Goal: Task Accomplishment & Management: Complete application form

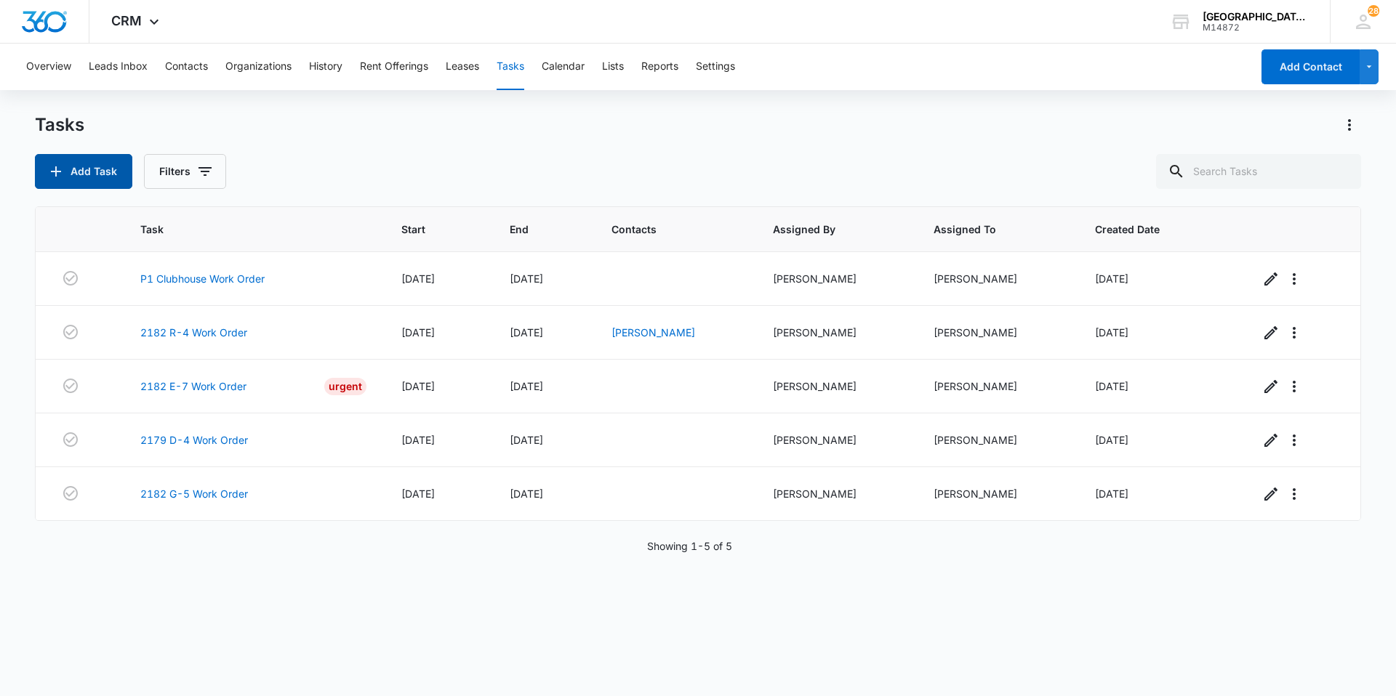
click at [100, 177] on button "Add Task" at bounding box center [83, 171] width 97 height 35
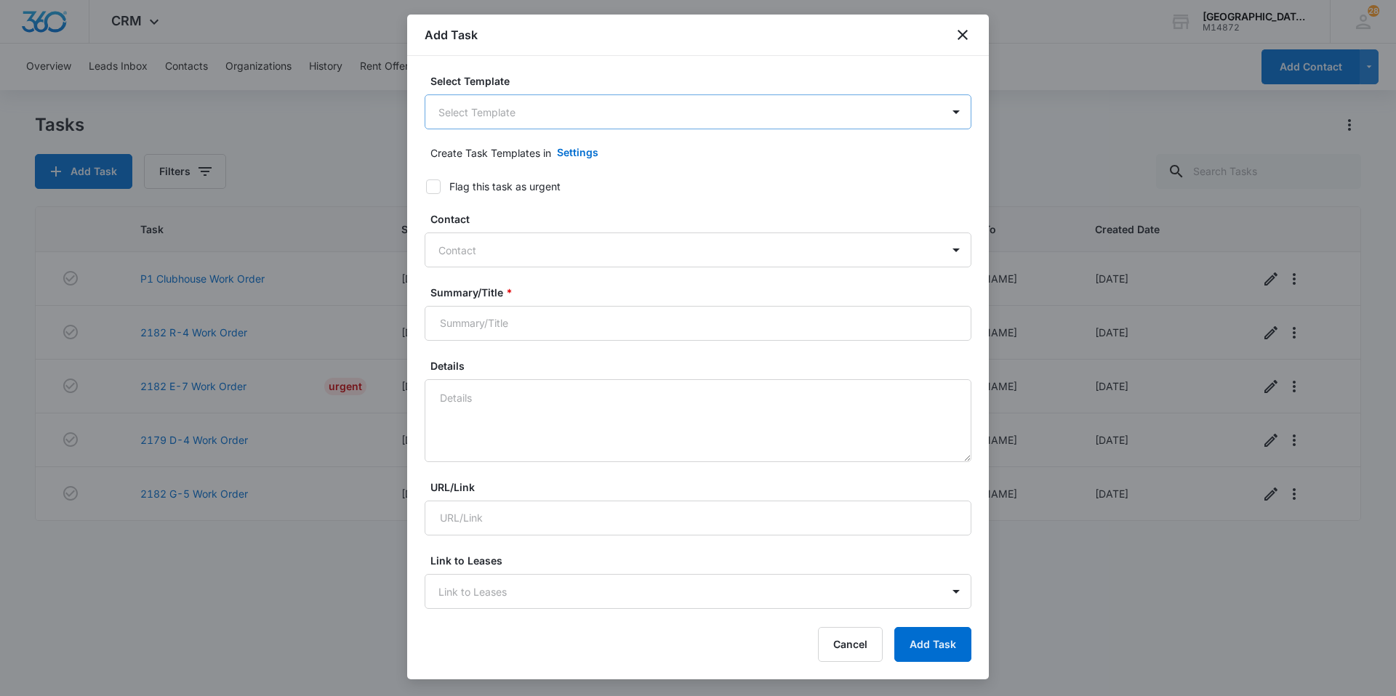
click at [698, 116] on body "CRM Apps Websites Forms CRM Email Social Content Ads Intelligence Files Brand S…" at bounding box center [698, 348] width 1396 height 696
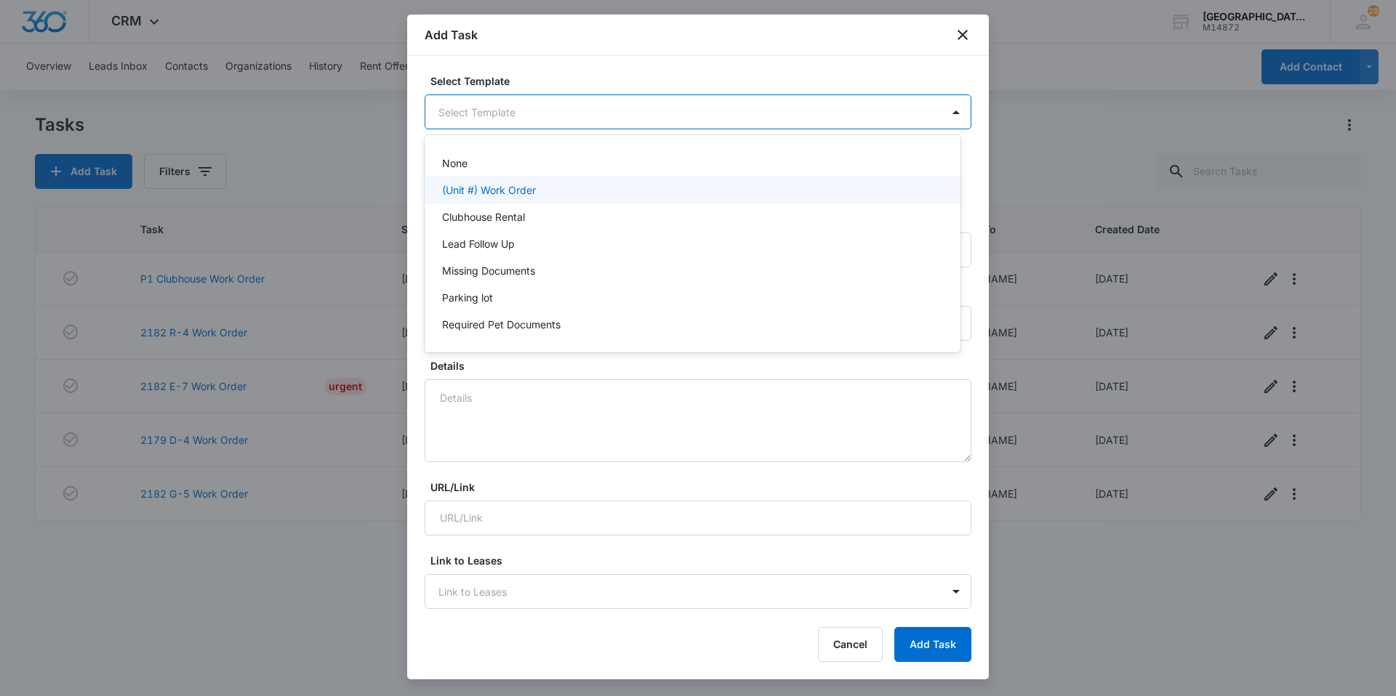
click at [520, 190] on p "(Unit #) Work Order" at bounding box center [489, 189] width 94 height 15
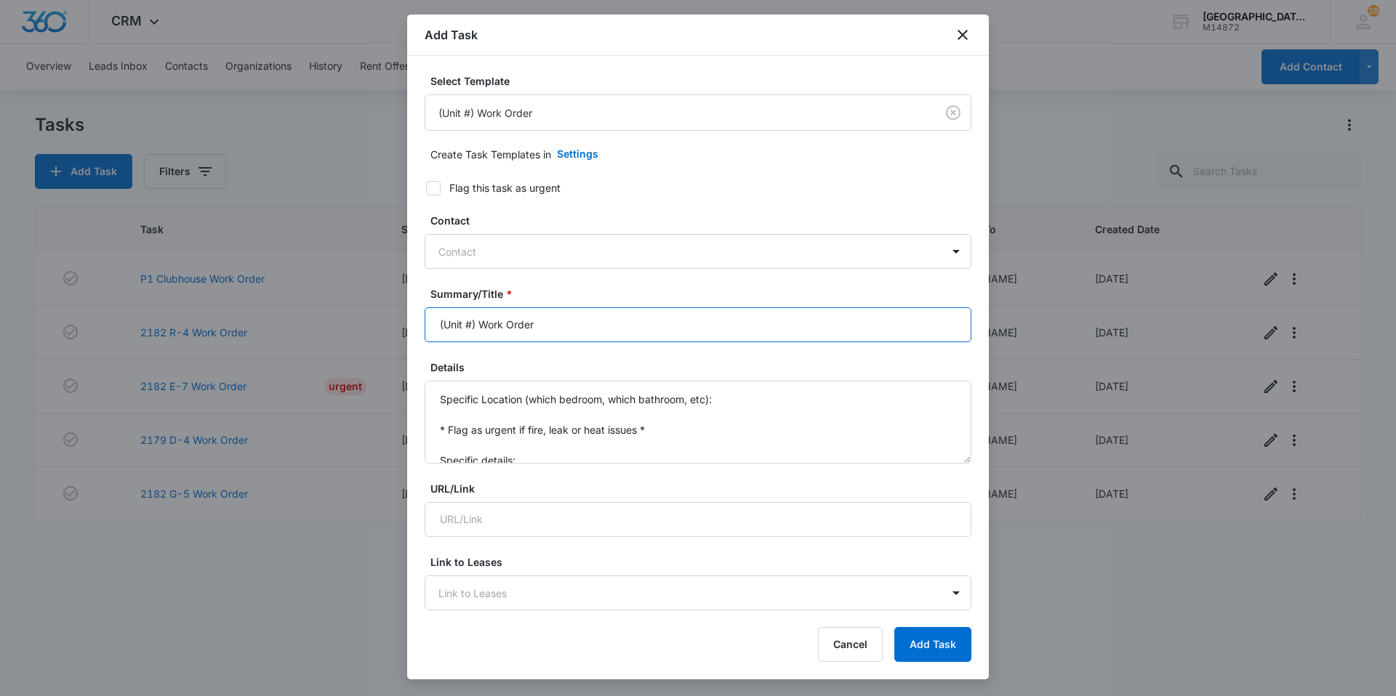
drag, startPoint x: 474, startPoint y: 323, endPoint x: 272, endPoint y: 323, distance: 202.1
click at [272, 323] on body "CRM Apps Websites Forms CRM Email Social Content Ads Intelligence Files Brand S…" at bounding box center [698, 348] width 1396 height 696
type input "2182 O-1 Work Order"
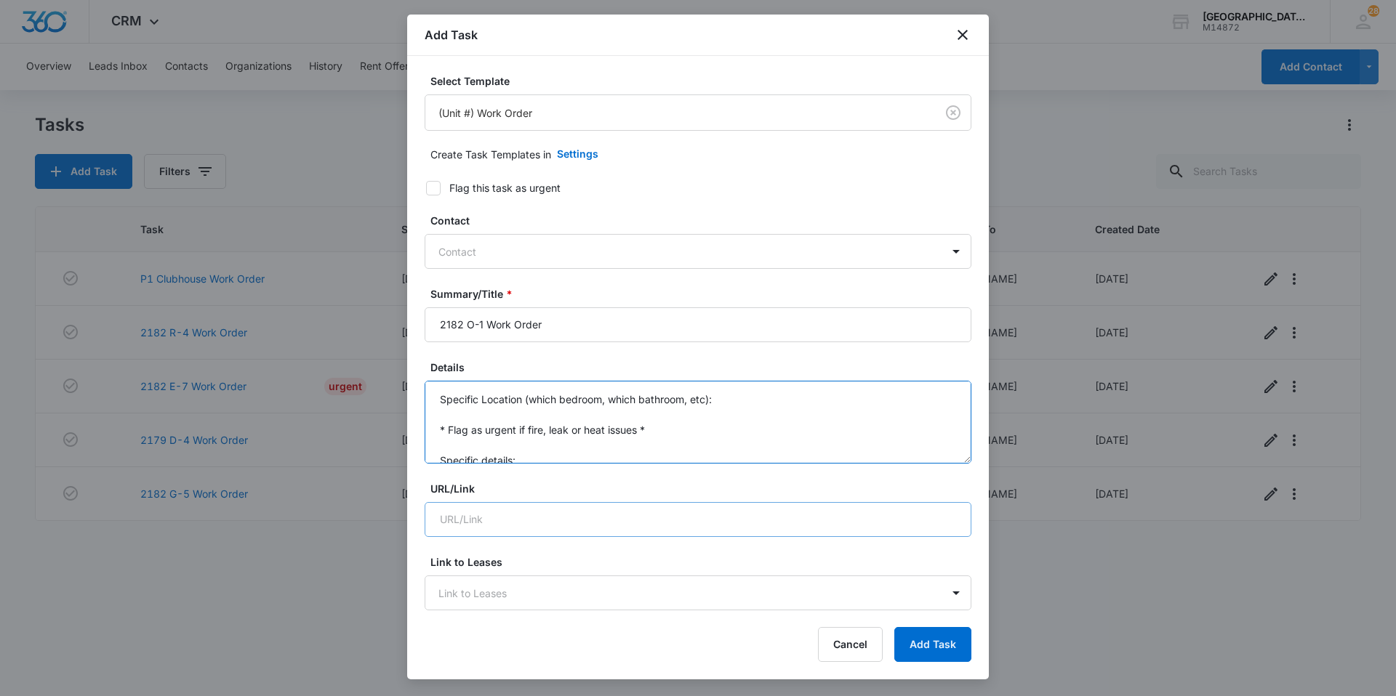
scroll to position [31, 0]
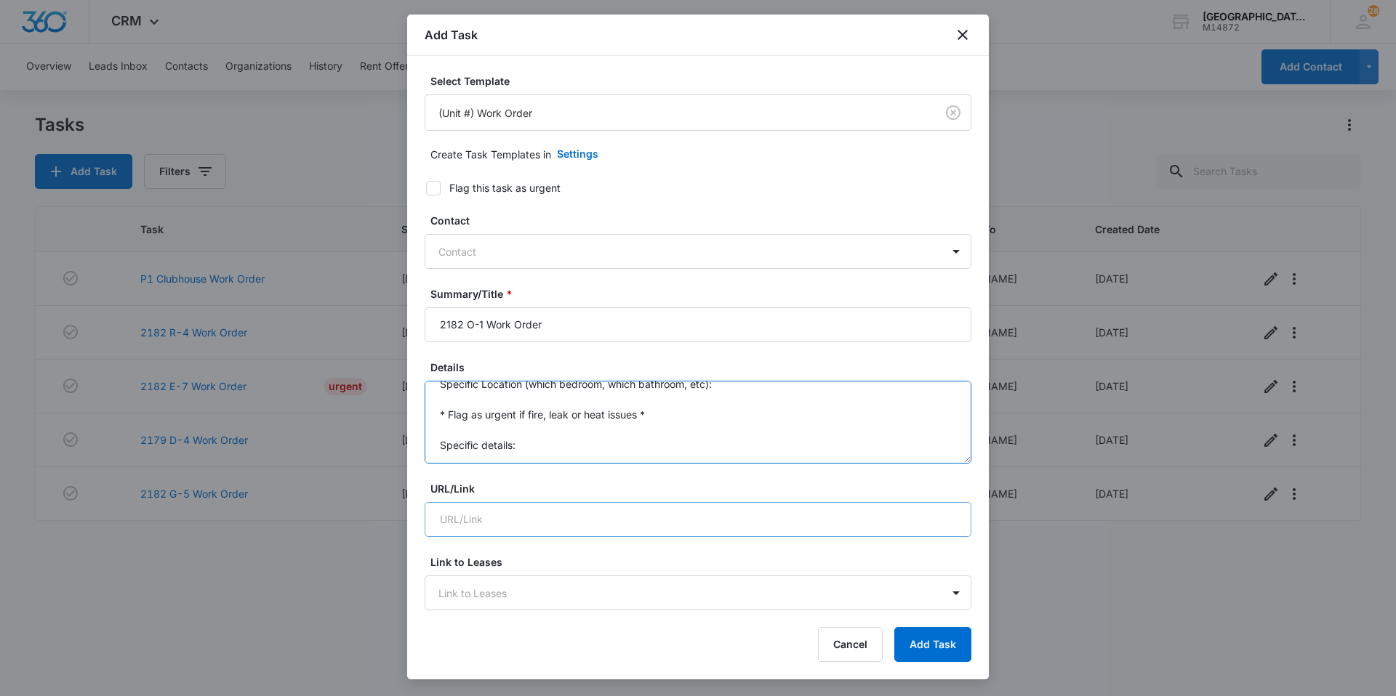
drag, startPoint x: 441, startPoint y: 402, endPoint x: 631, endPoint y: 528, distance: 228.0
click at [631, 528] on form "Select Template (Unit #) Work Order Create Task Templates in Settings Flag this…" at bounding box center [697, 708] width 547 height 1271
click at [645, 440] on textarea "Leak under the fridge, tenant said its coming from the front left side. Also me…" at bounding box center [697, 422] width 547 height 83
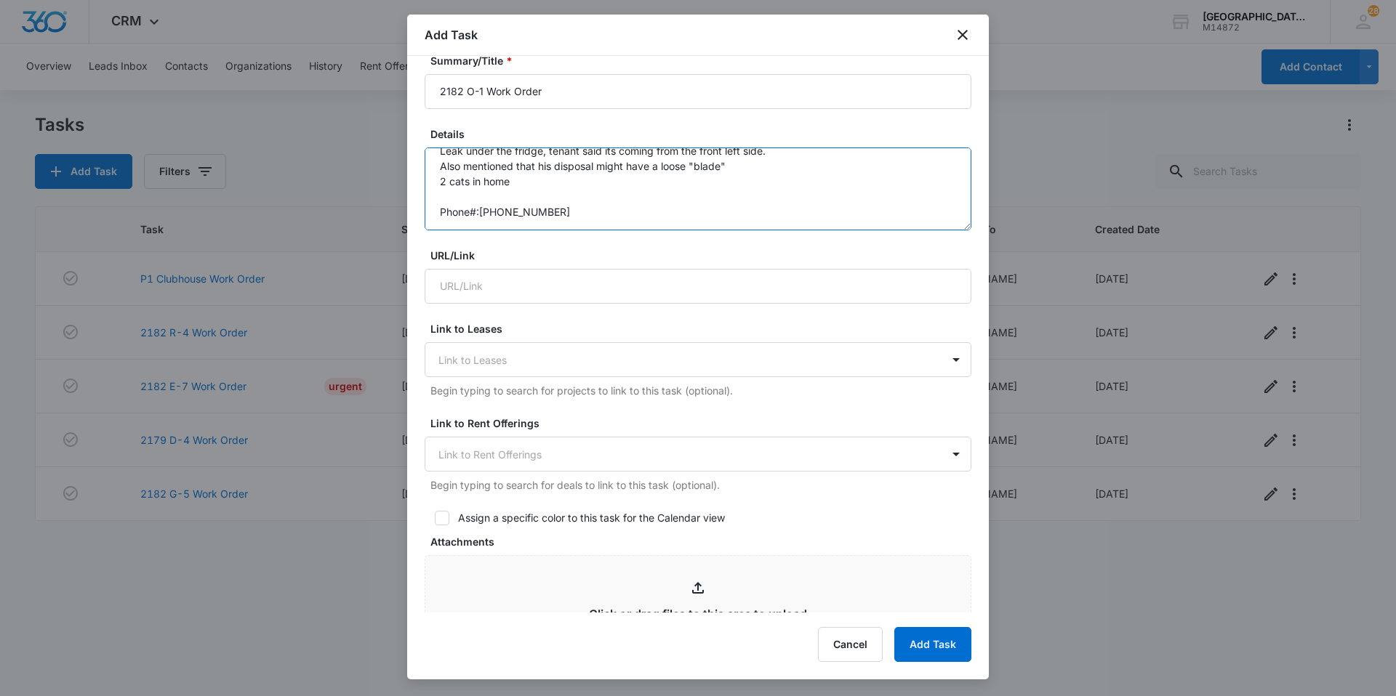
scroll to position [436, 0]
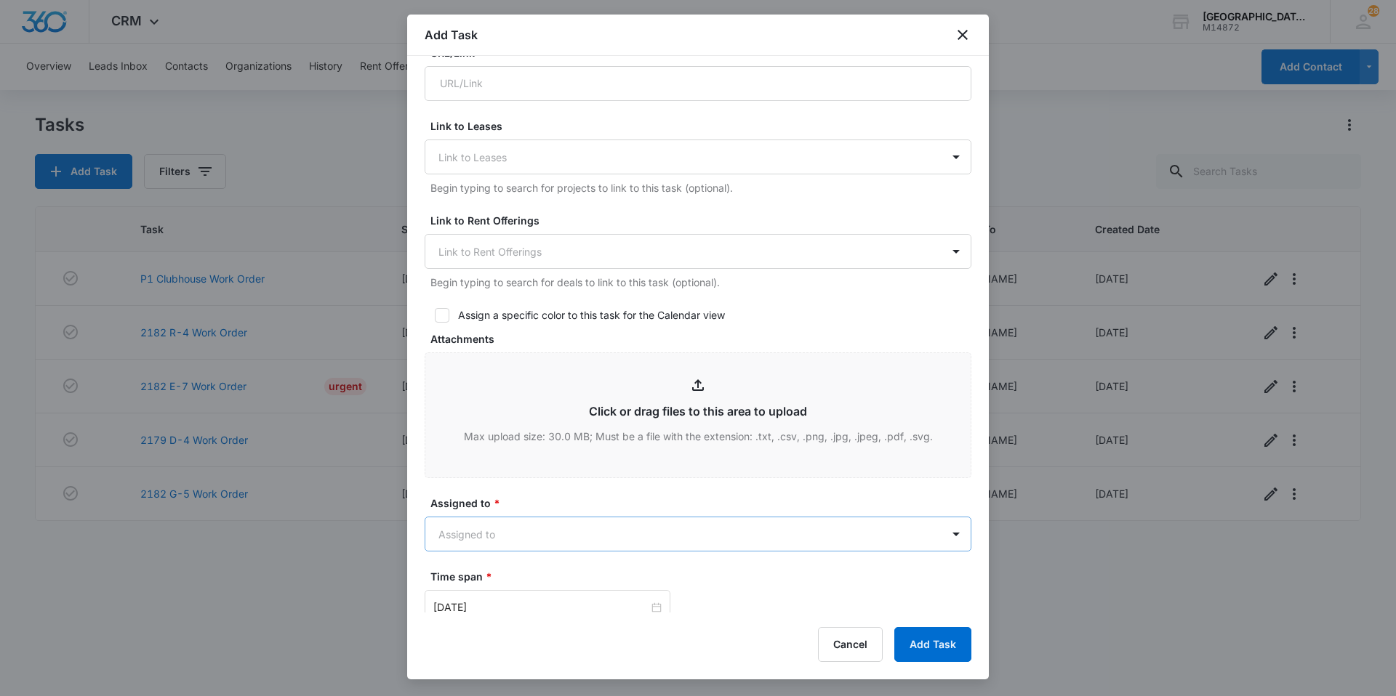
type textarea "Leak under the fridge, tenant said its coming from the front left side. Also me…"
click at [504, 539] on body "CRM Apps Websites Forms CRM Email Social Content Ads Intelligence Files Brand S…" at bounding box center [698, 348] width 1396 height 696
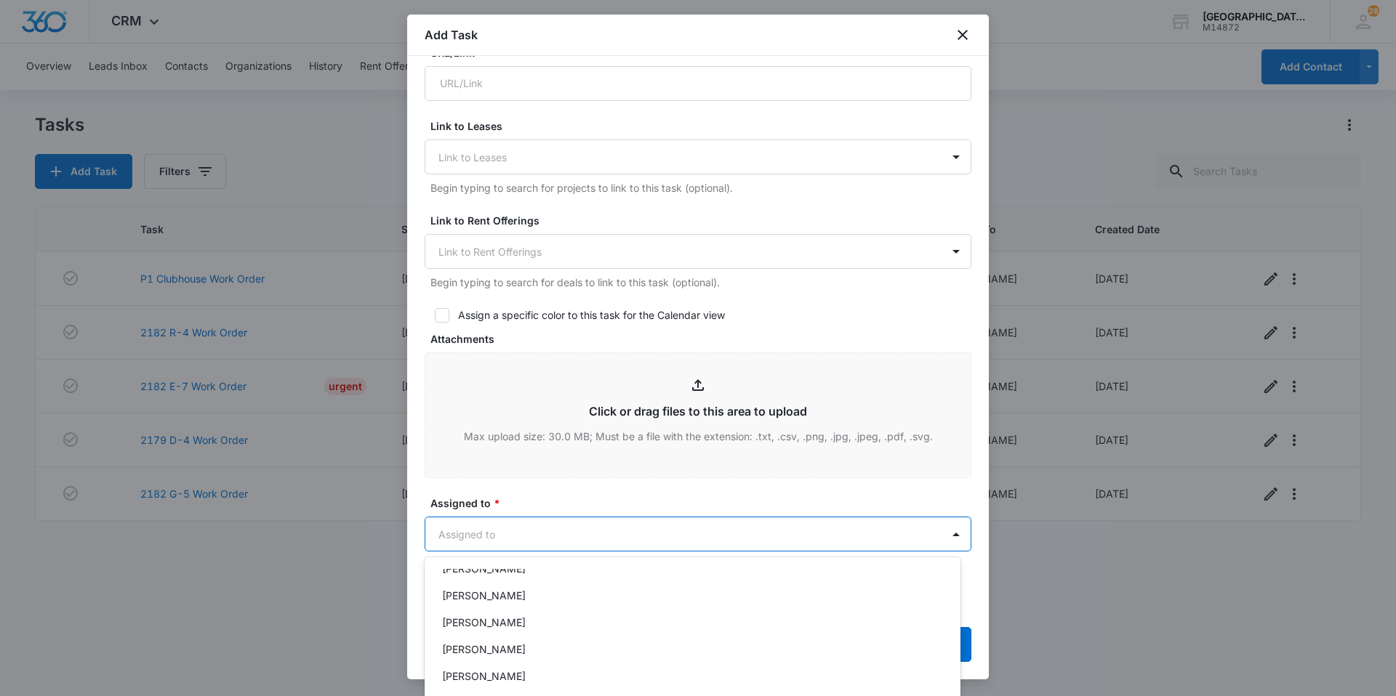
scroll to position [218, 0]
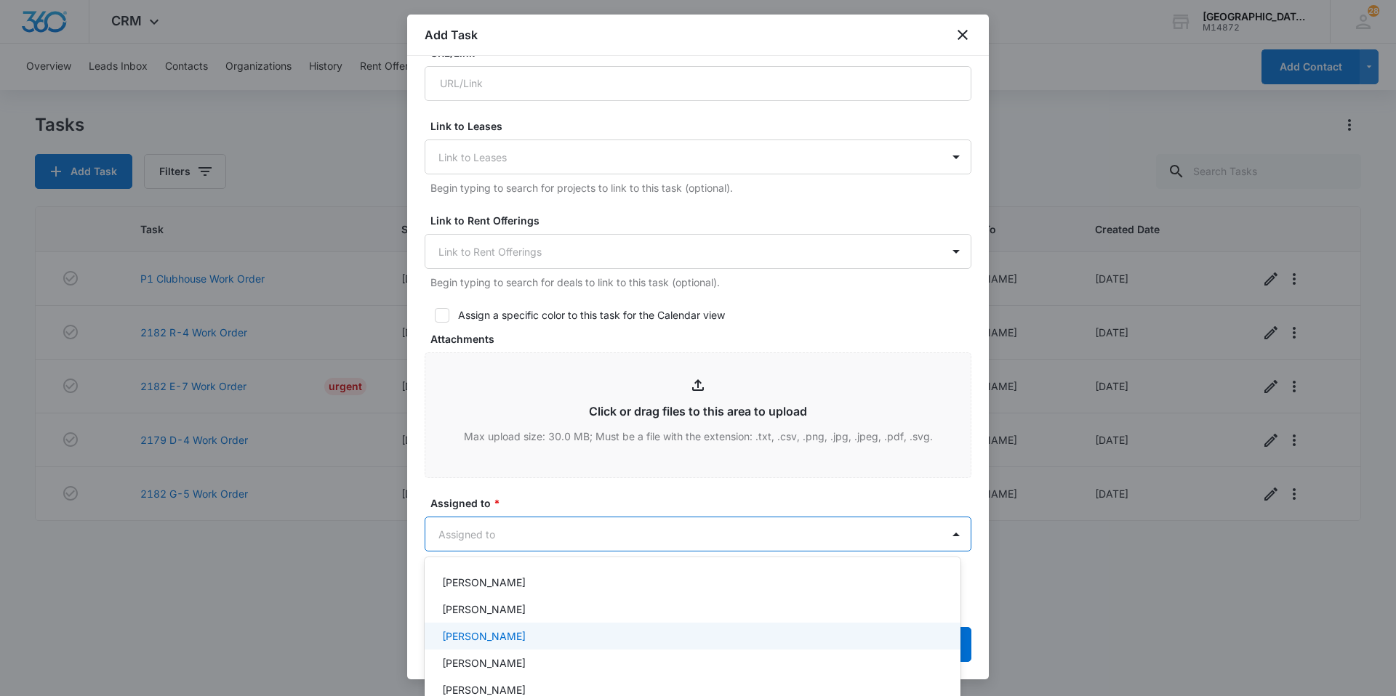
click at [496, 629] on p "[PERSON_NAME]" at bounding box center [484, 636] width 84 height 15
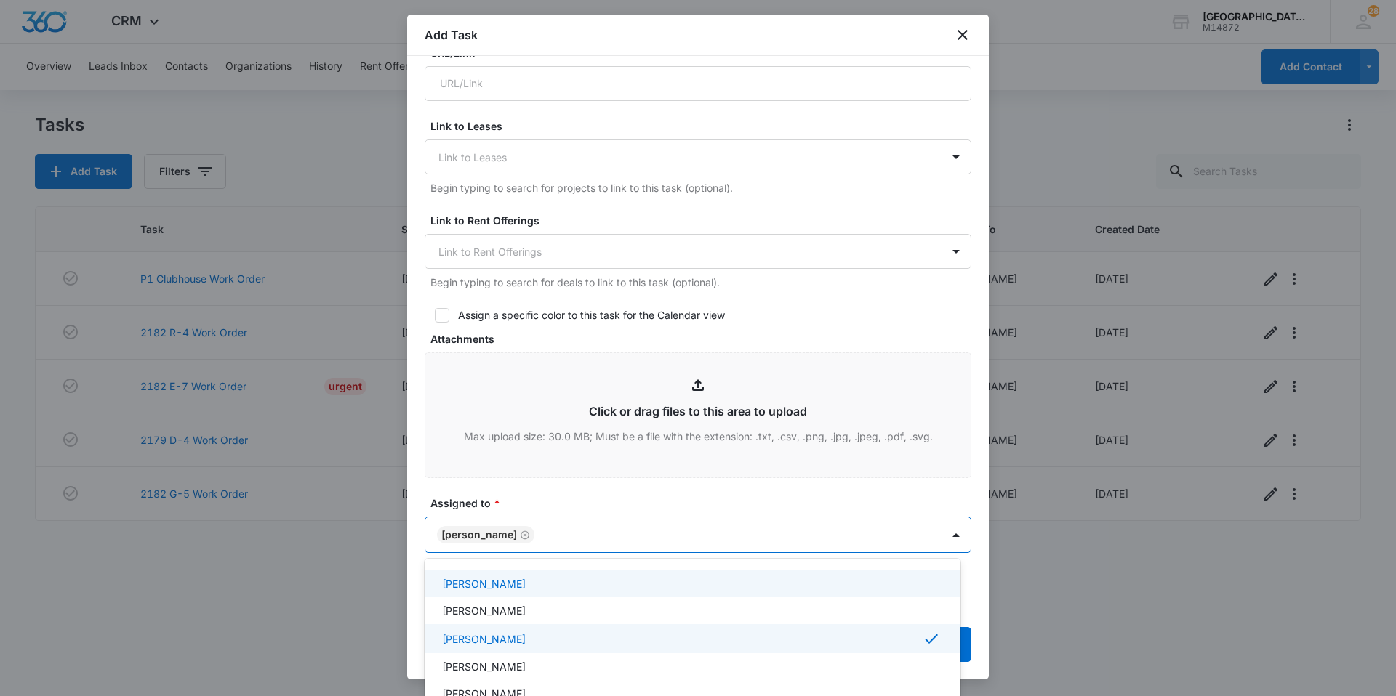
click at [569, 549] on div at bounding box center [698, 348] width 1396 height 696
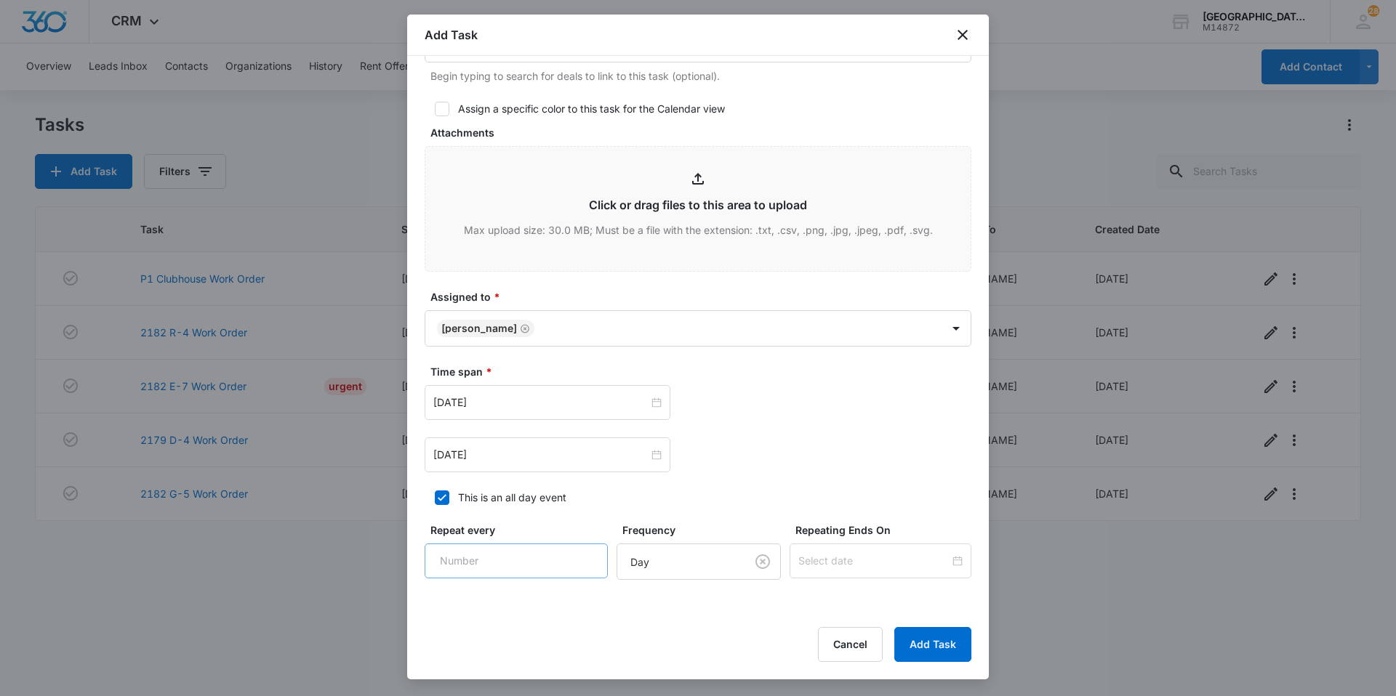
scroll to position [654, 0]
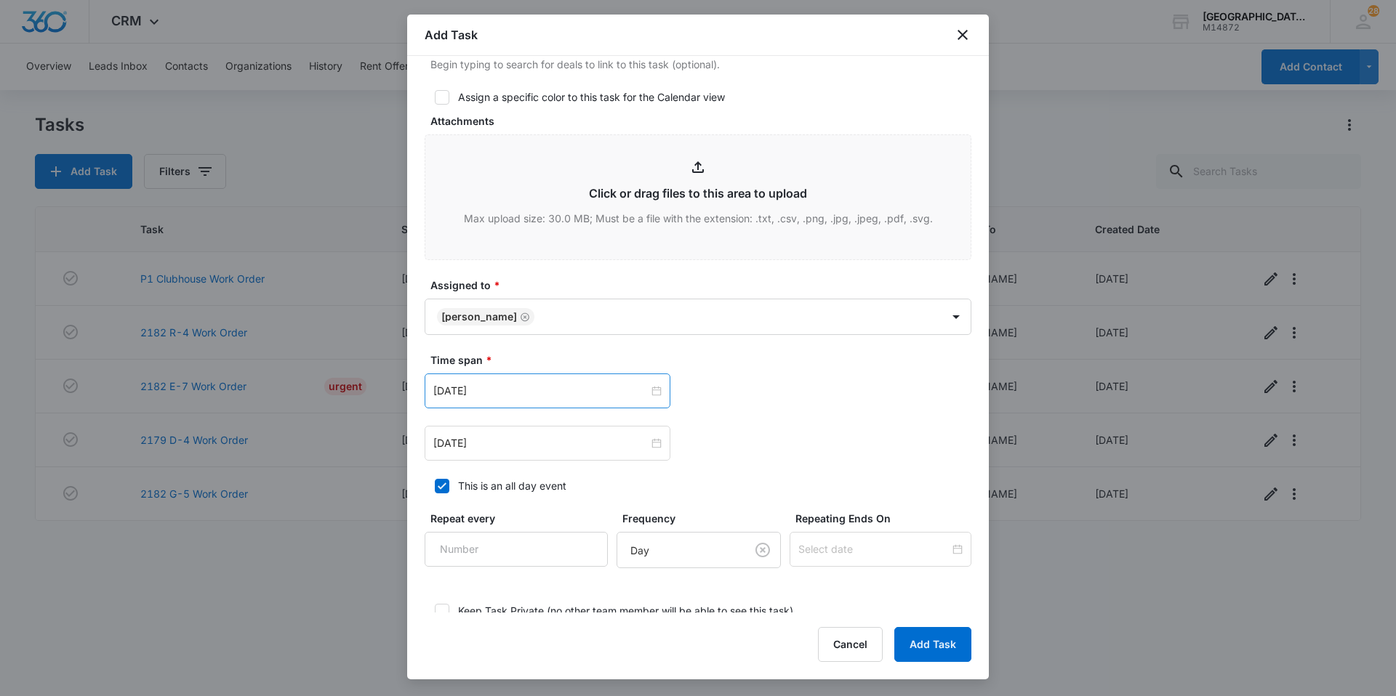
click at [549, 379] on div "[DATE]" at bounding box center [547, 391] width 246 height 35
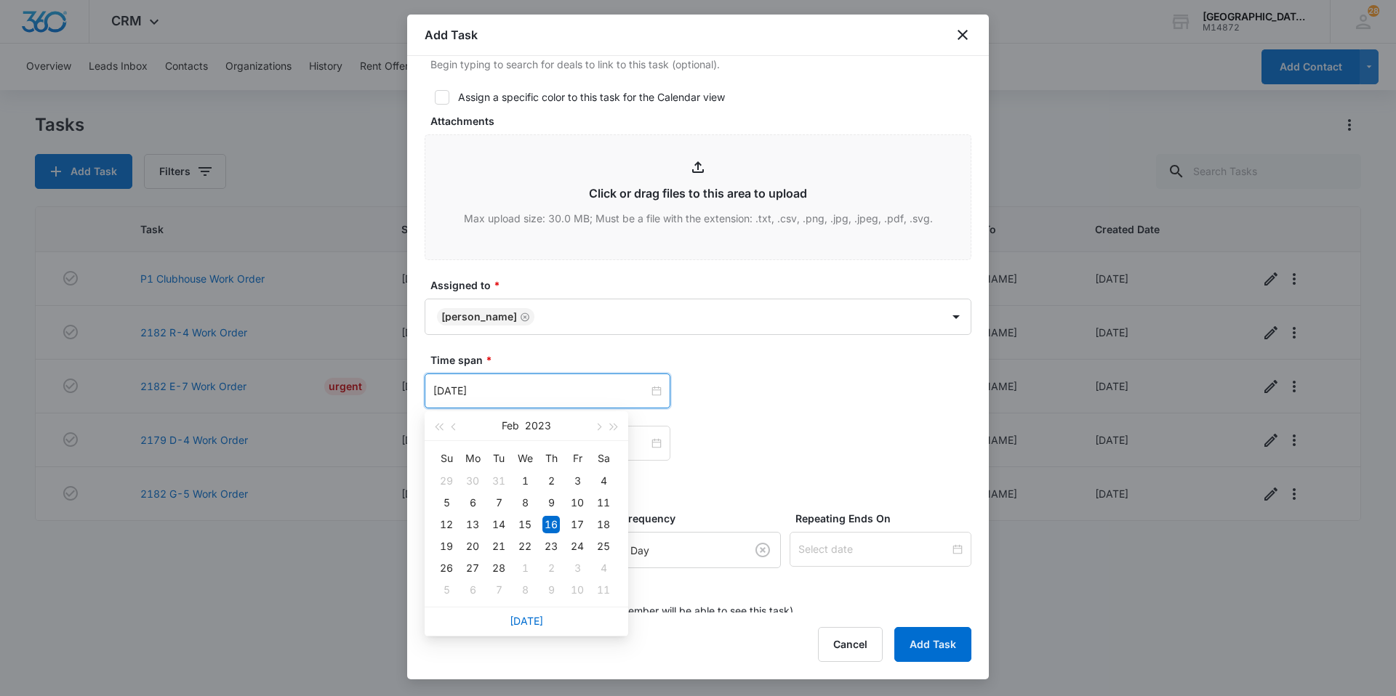
click at [531, 612] on div "[DATE]" at bounding box center [526, 621] width 204 height 29
click at [529, 616] on link "[DATE]" at bounding box center [526, 621] width 33 height 12
type input "[DATE]"
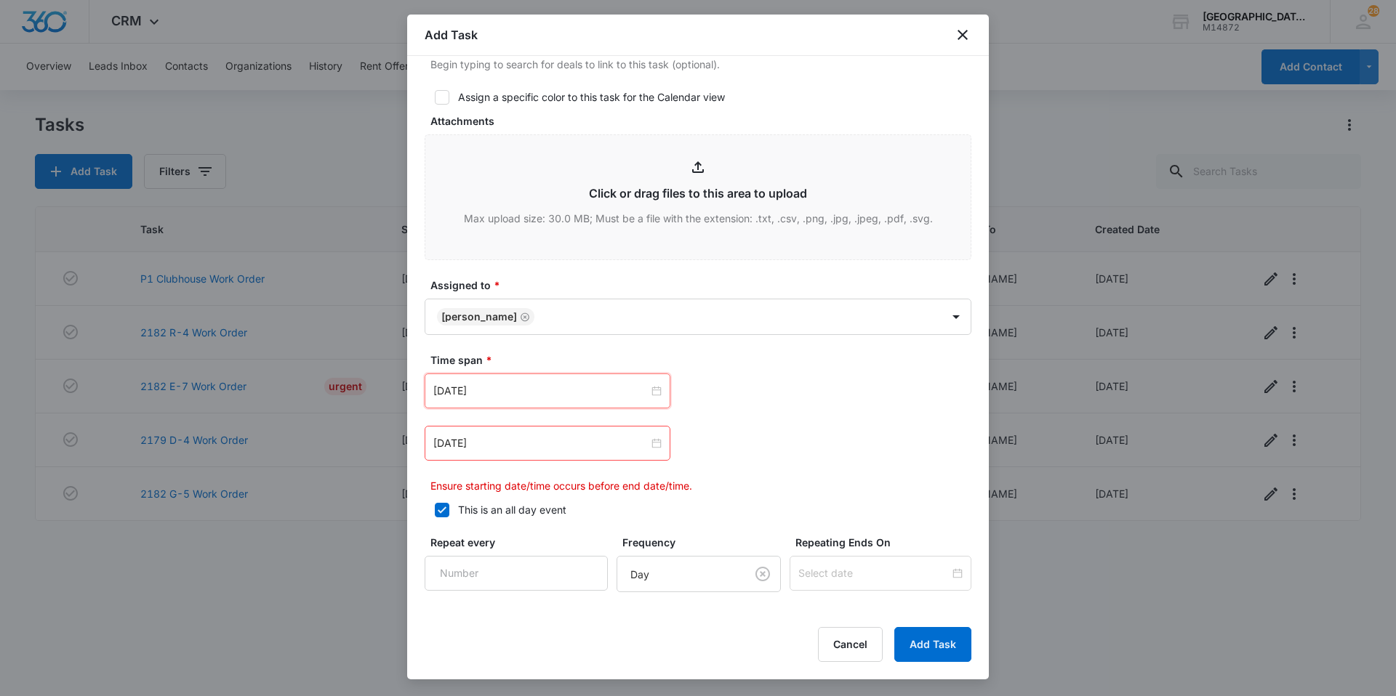
click at [581, 464] on div "[DATE] [DATE] Su Mo Tu We Th Fr Sa 27 28 29 30 31 1 2 3 4 5 6 7 8 9 10 11 12 13…" at bounding box center [697, 434] width 547 height 120
click at [581, 448] on input "[DATE]" at bounding box center [540, 443] width 215 height 16
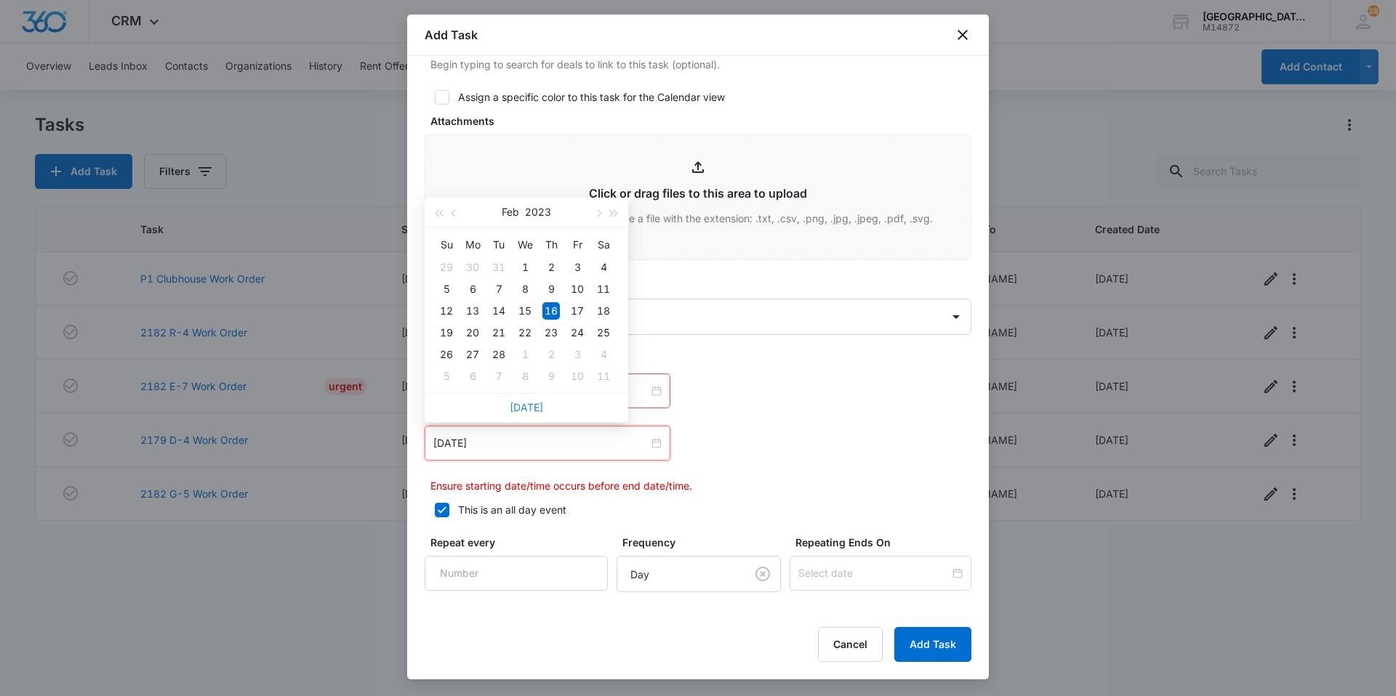
click at [526, 410] on link "[DATE]" at bounding box center [526, 407] width 33 height 12
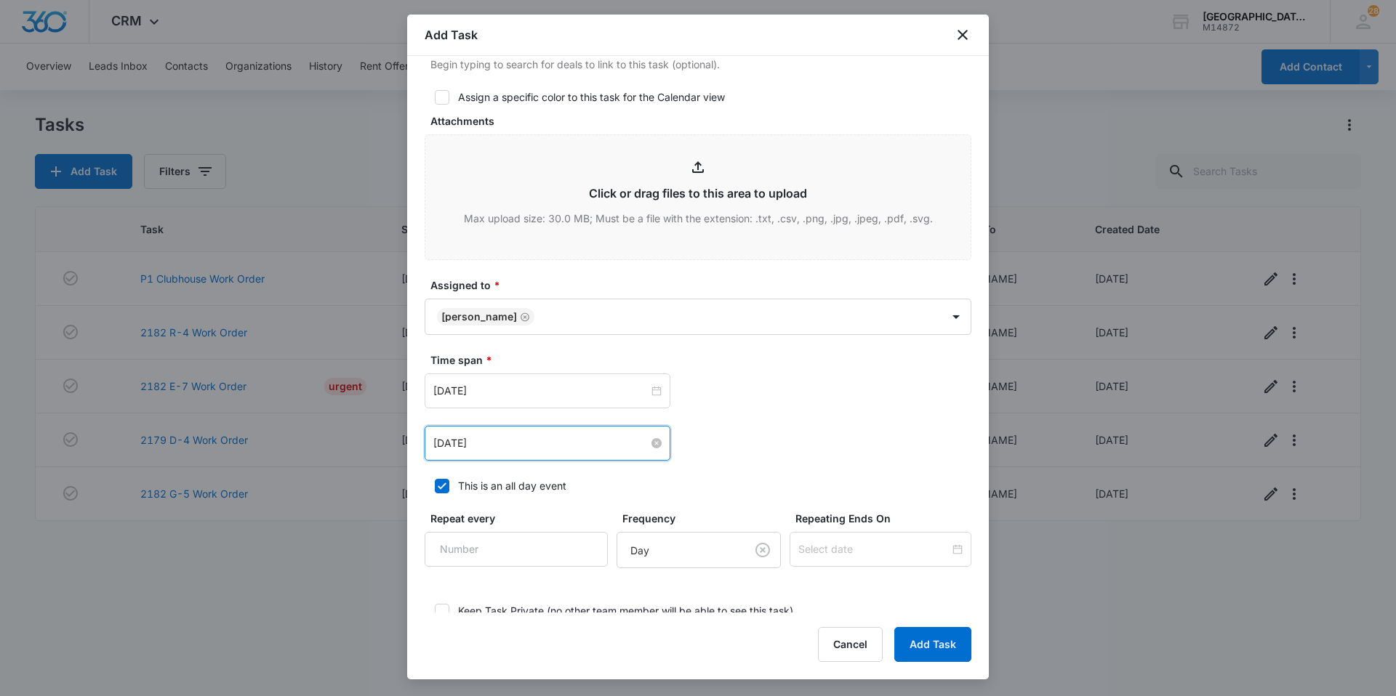
click at [527, 449] on input "[DATE]" at bounding box center [540, 443] width 215 height 16
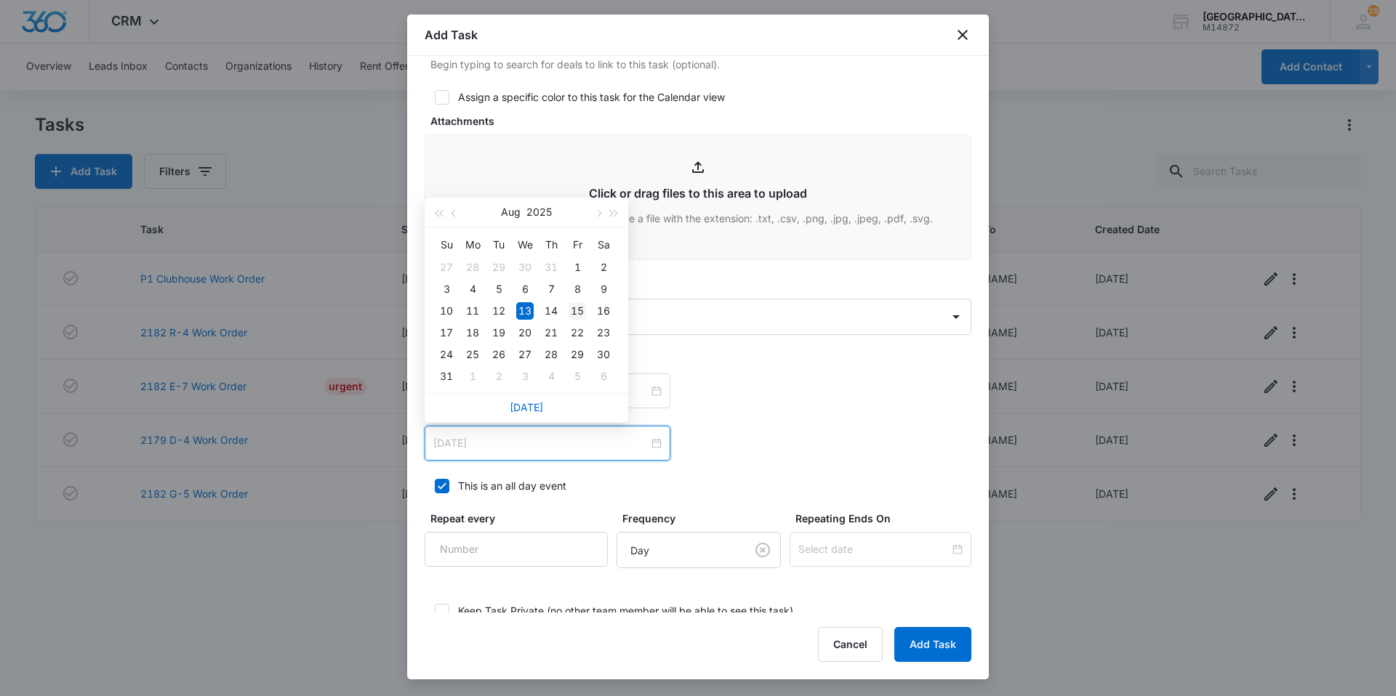
click at [568, 315] on td "15" at bounding box center [577, 311] width 26 height 22
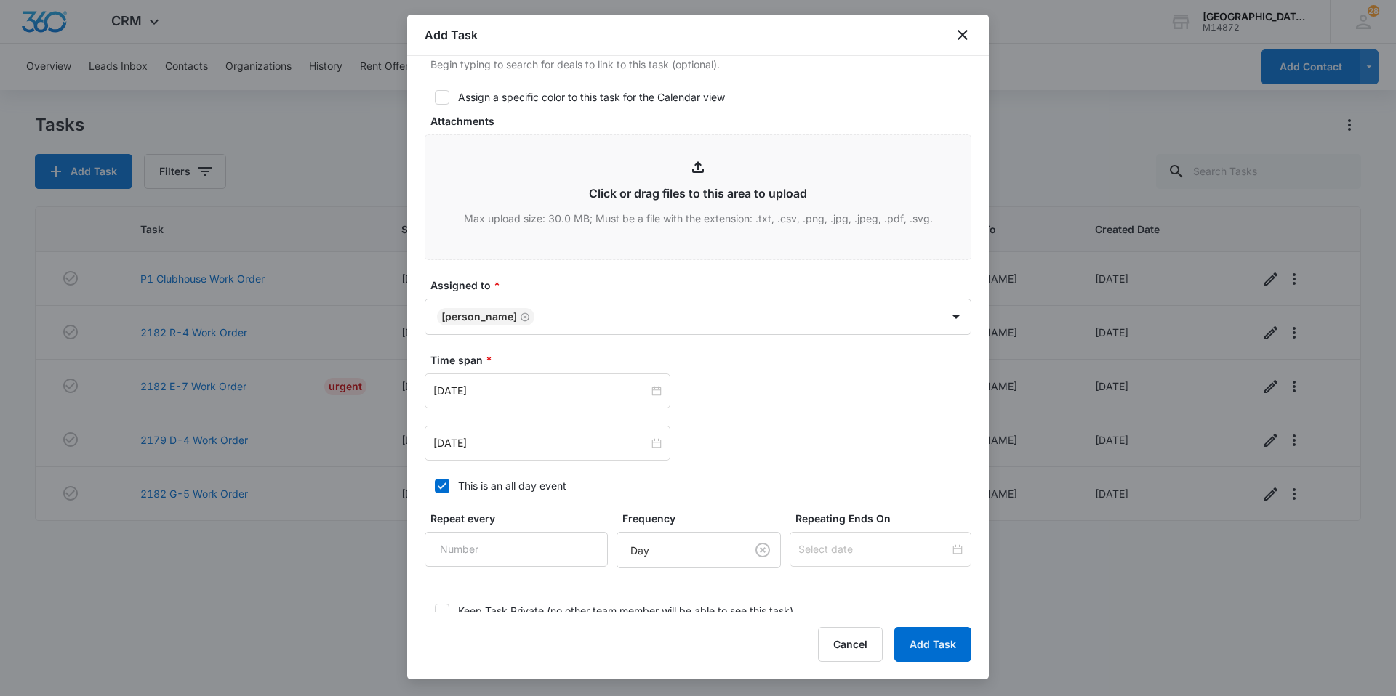
click at [839, 409] on div "[DATE] [DATE] Su Mo Tu We Th Fr Sa 27 28 29 30 31 1 2 3 4 5 6 7 8 9 10 11 12 13…" at bounding box center [697, 417] width 547 height 87
click at [632, 432] on div "[DATE]" at bounding box center [547, 443] width 246 height 35
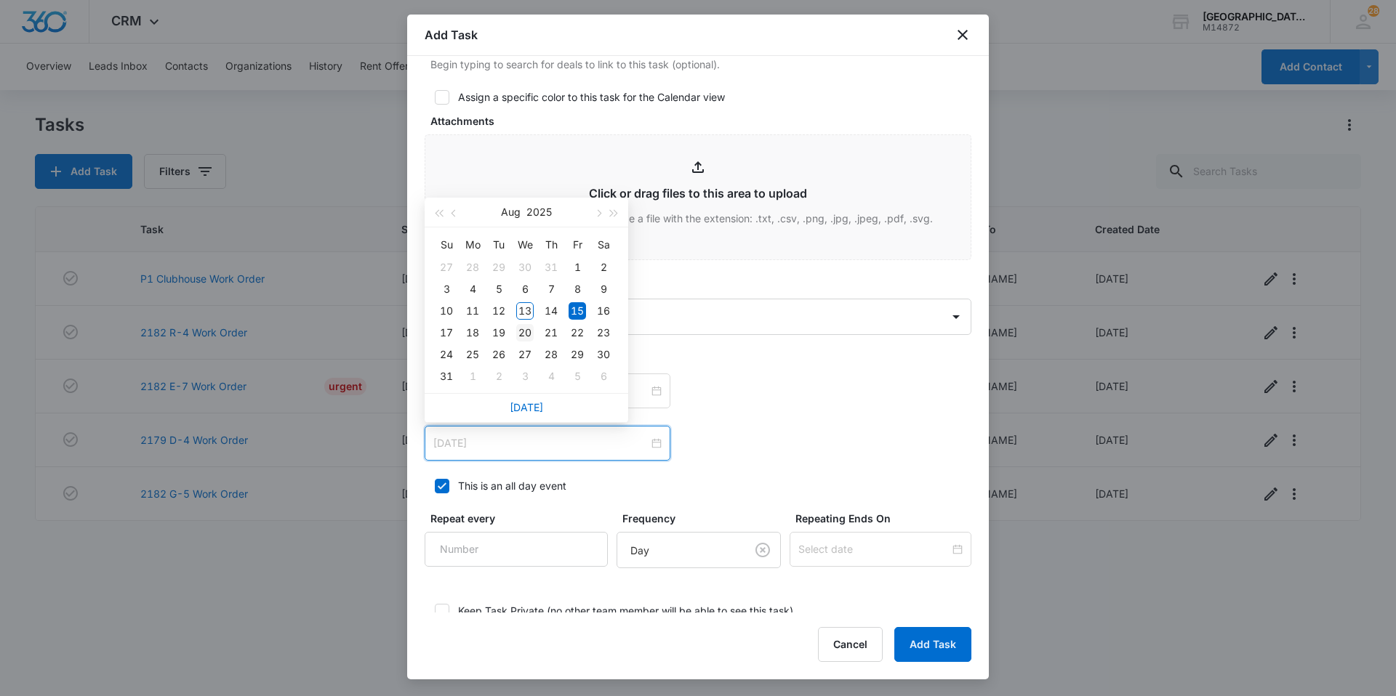
type input "[DATE]"
click at [530, 329] on div "20" at bounding box center [524, 332] width 17 height 17
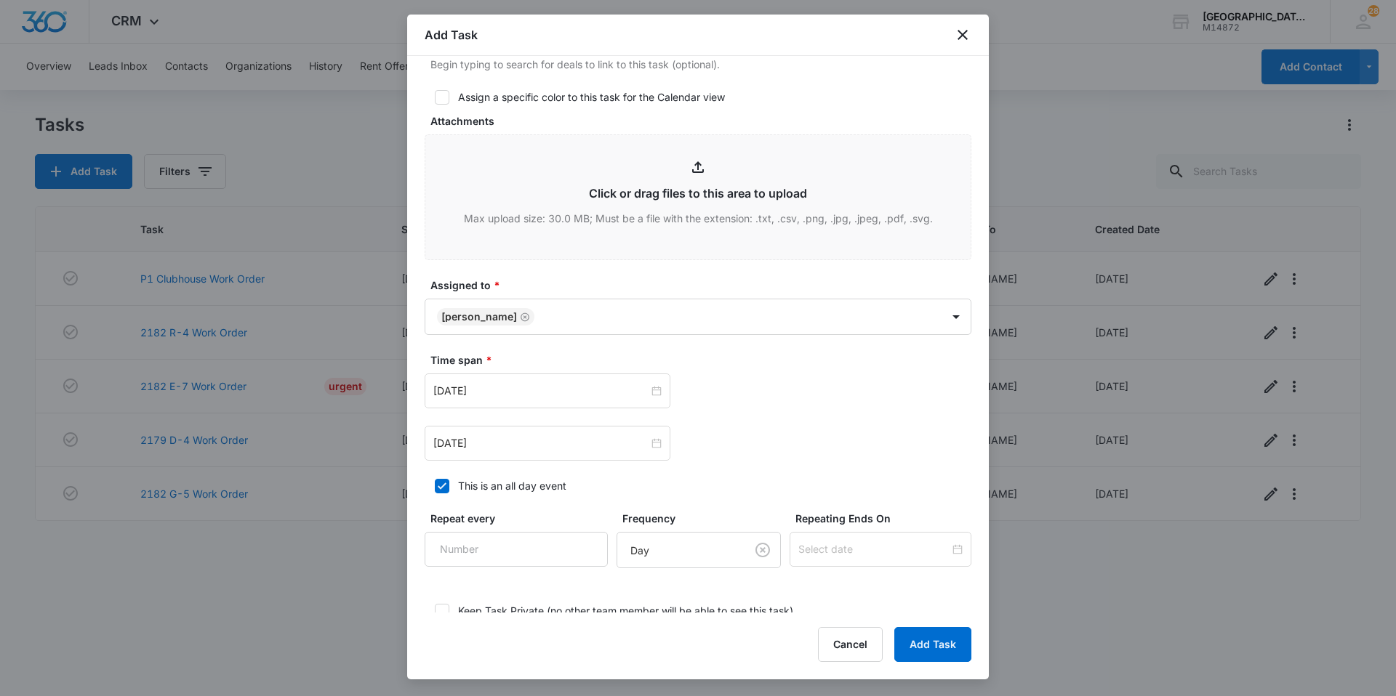
click at [781, 369] on div "Time span * [DATE] [DATE] Su Mo Tu We Th Fr Sa 27 28 29 30 31 1 2 3 4 5 6 7 8 9…" at bounding box center [697, 407] width 547 height 108
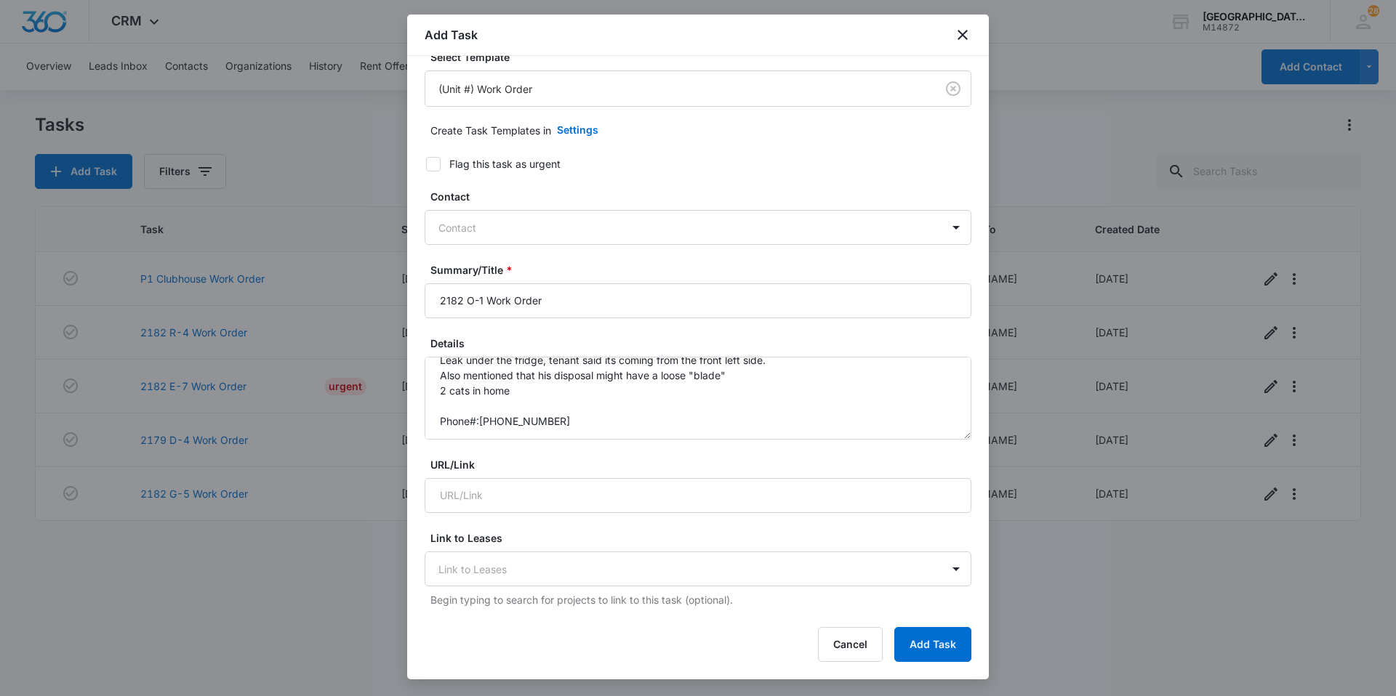
scroll to position [0, 0]
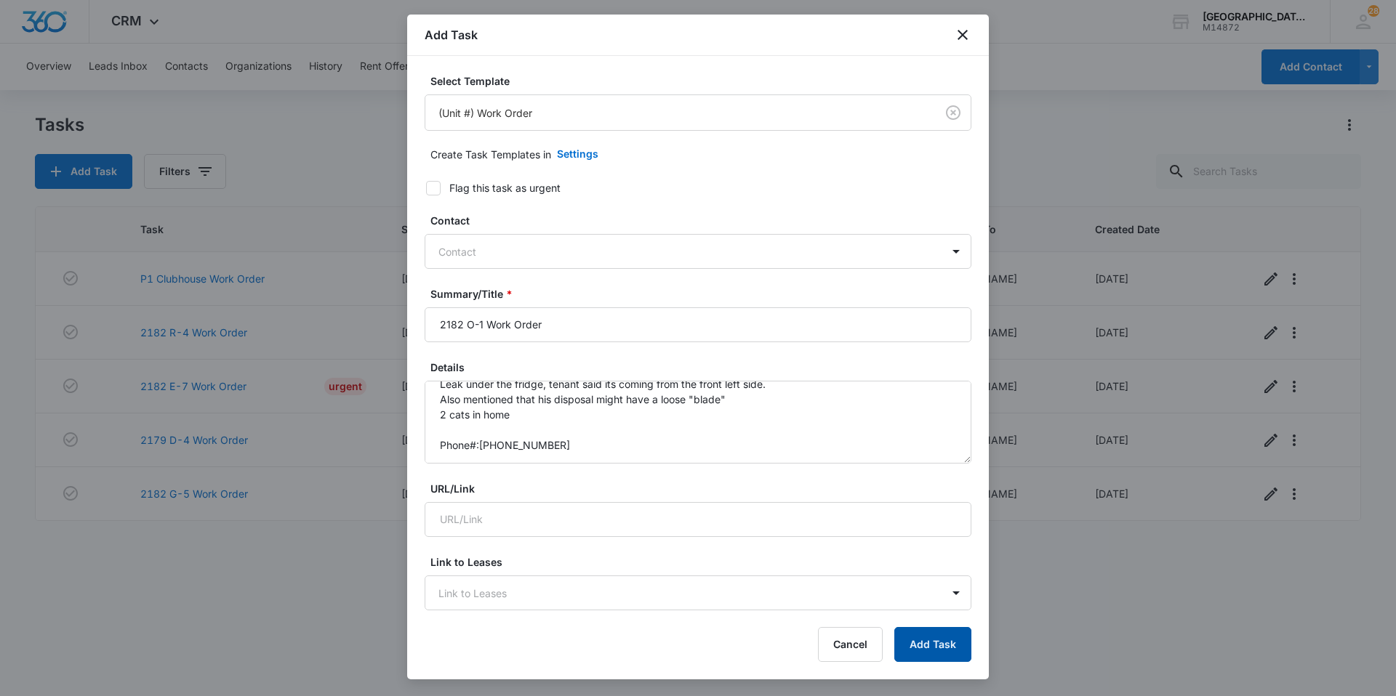
click at [907, 635] on button "Add Task" at bounding box center [932, 644] width 77 height 35
